Goal: Information Seeking & Learning: Check status

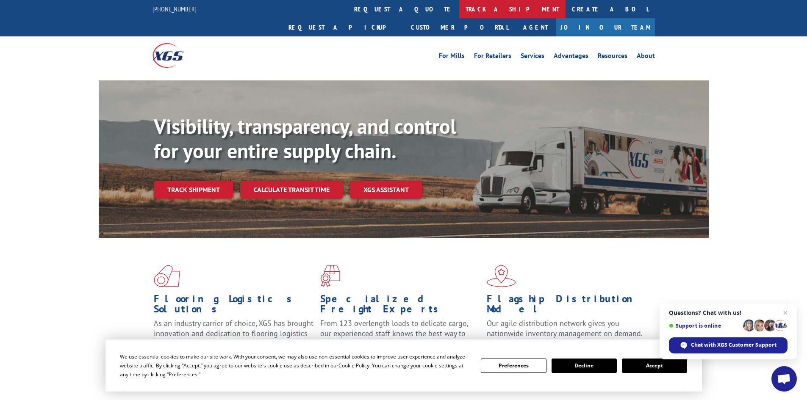
click at [459, 9] on link "track a shipment" at bounding box center [512, 9] width 106 height 18
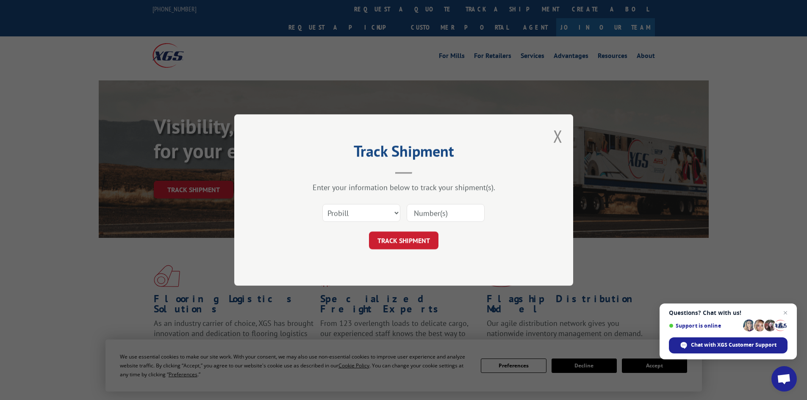
paste input "17518217"
type input "17518217"
click at [416, 239] on button "TRACK SHIPMENT" at bounding box center [403, 241] width 69 height 18
